Goal: Information Seeking & Learning: Learn about a topic

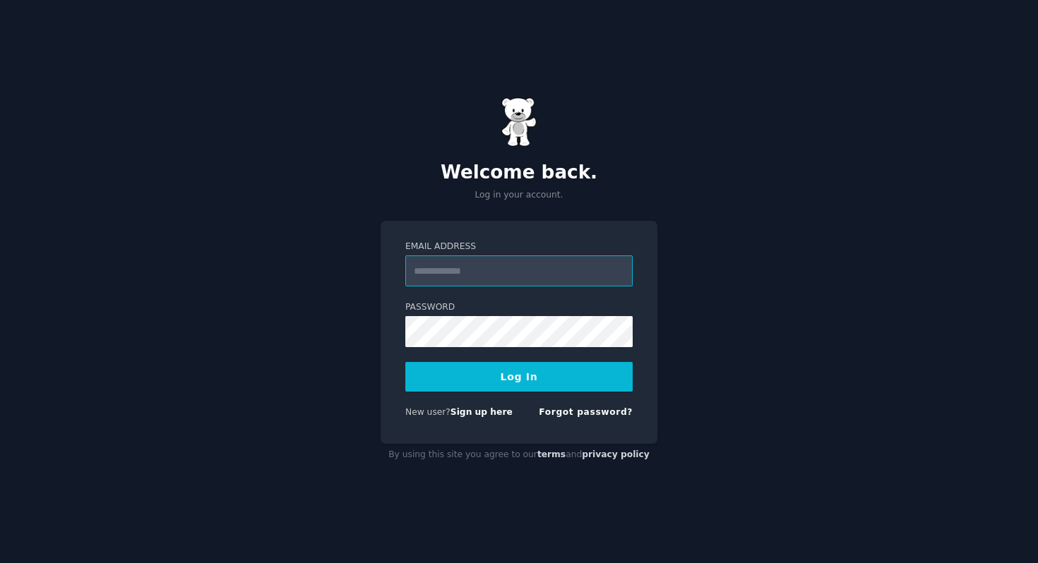
type input "**********"
click at [533, 384] on button "Log In" at bounding box center [518, 377] width 227 height 30
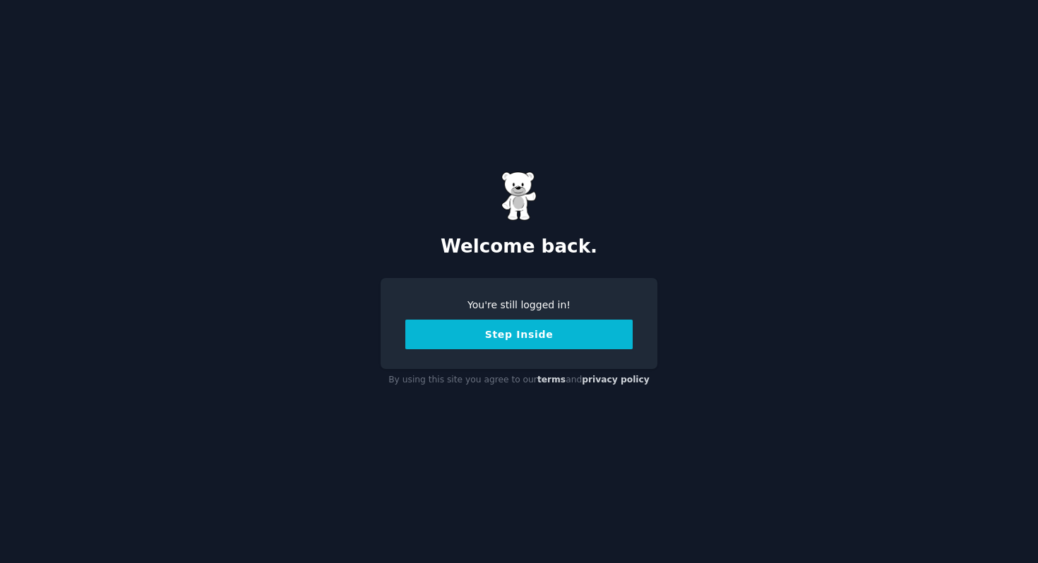
click at [0, 563] on nordpass-portal at bounding box center [0, 563] width 0 height 0
click at [547, 337] on button "Step Inside" at bounding box center [518, 335] width 227 height 30
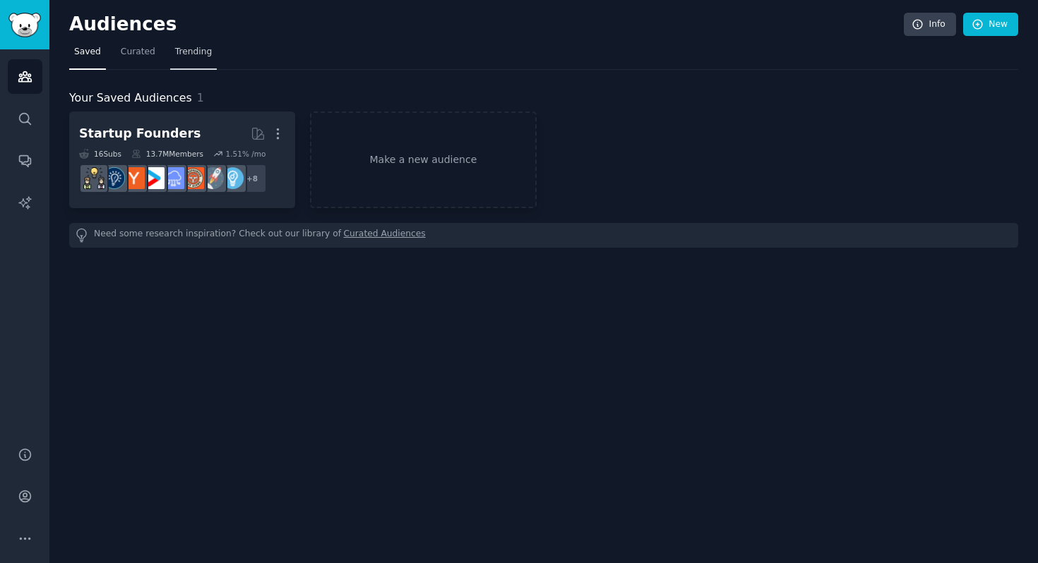
click at [198, 58] on span "Trending" at bounding box center [193, 52] width 37 height 13
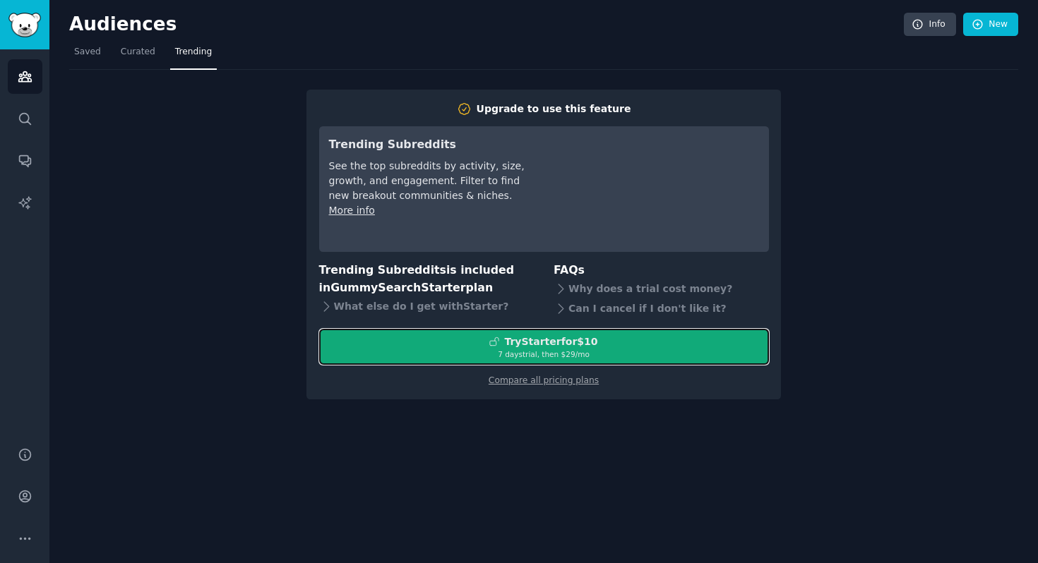
click at [502, 354] on div "7 days trial, then $ 29 /mo" at bounding box center [544, 354] width 448 height 10
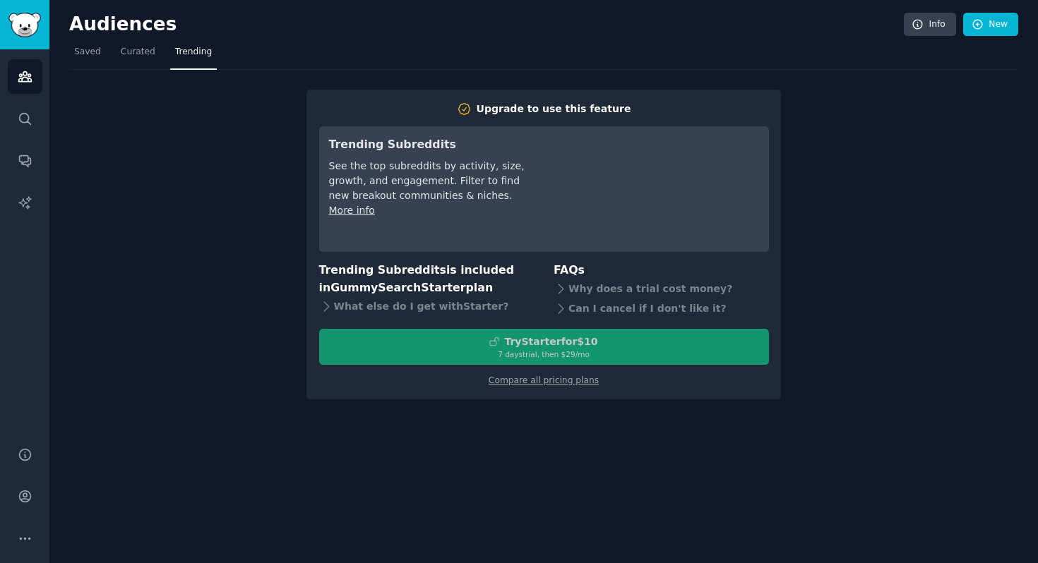
click at [292, 115] on div "Upgrade to use this feature Trending Subreddits See the top subreddits by activ…" at bounding box center [543, 235] width 949 height 330
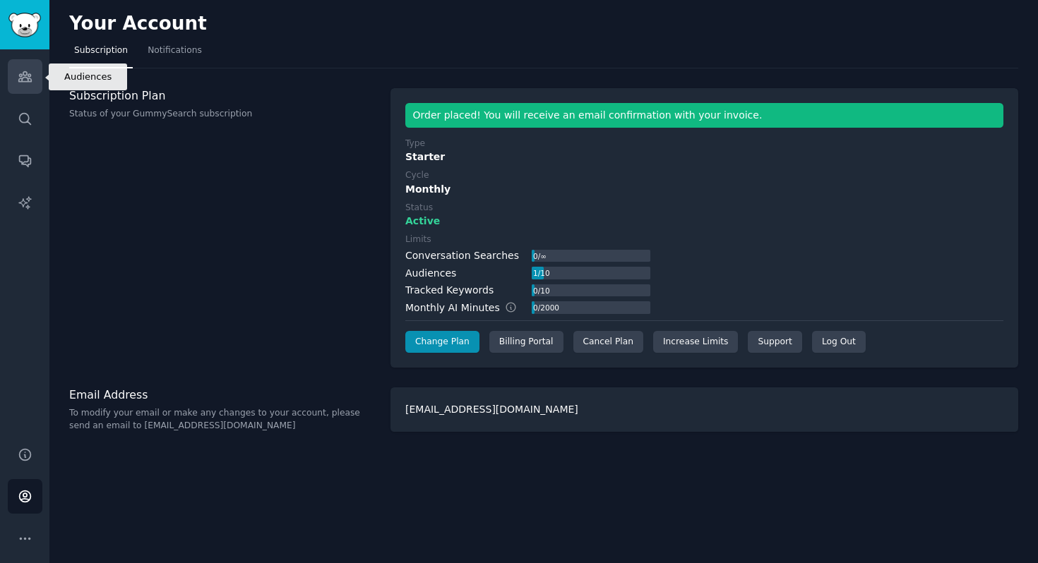
click at [26, 80] on icon "Sidebar" at bounding box center [25, 76] width 15 height 15
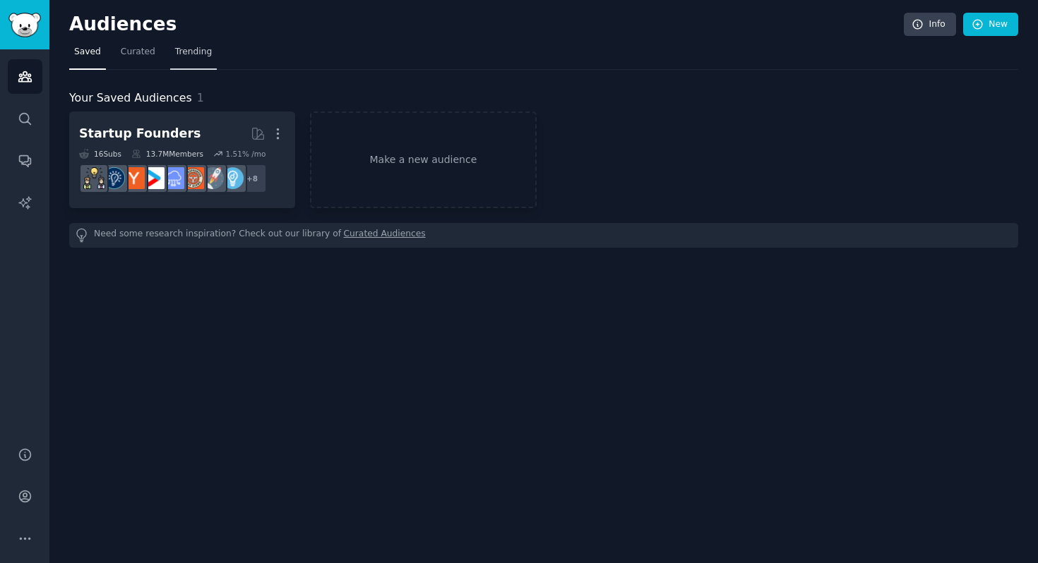
click at [205, 55] on span "Trending" at bounding box center [193, 52] width 37 height 13
